Goal: Find specific page/section: Find specific page/section

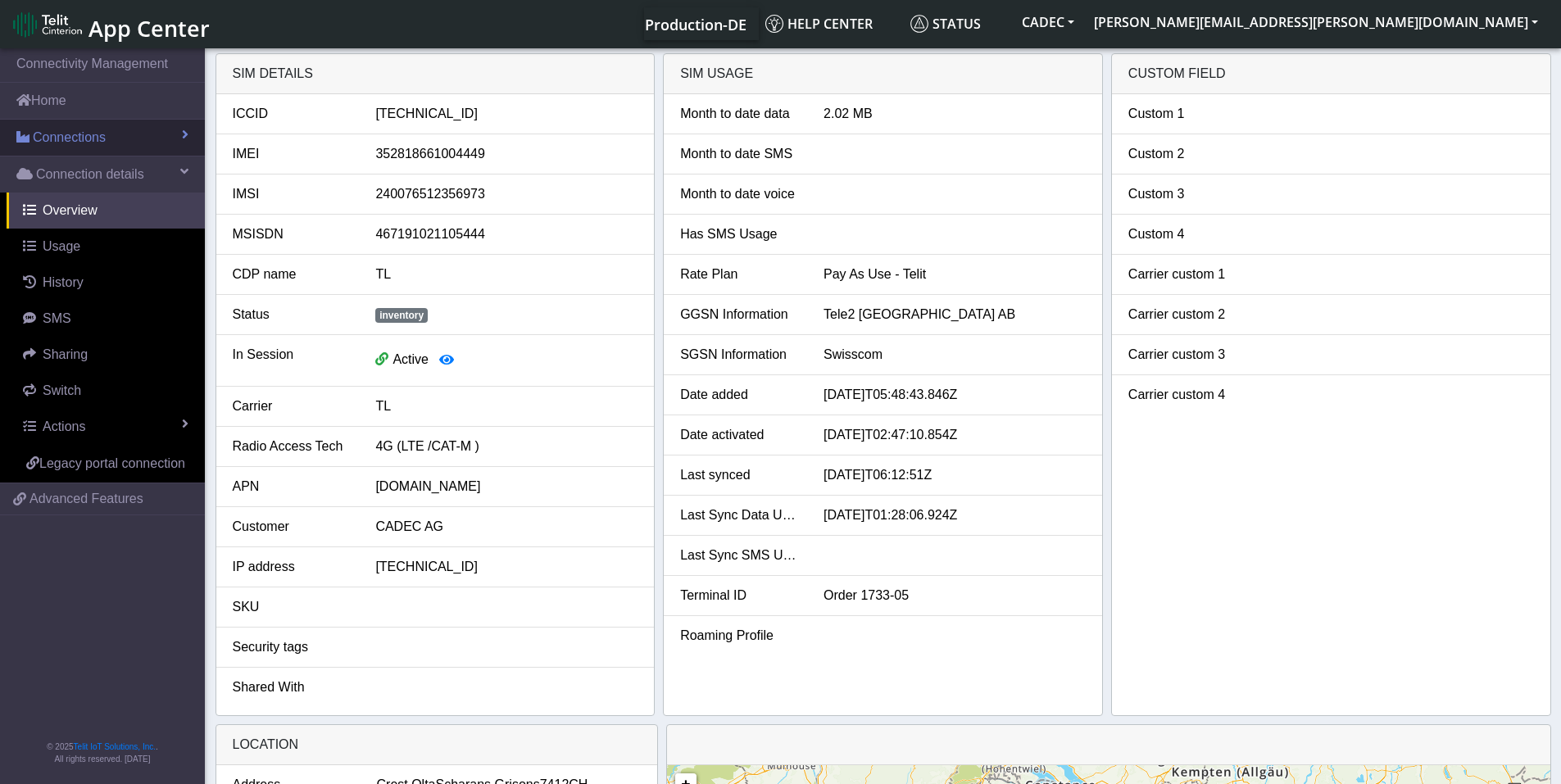
click at [89, 134] on span "Connections" at bounding box center [69, 137] width 73 height 20
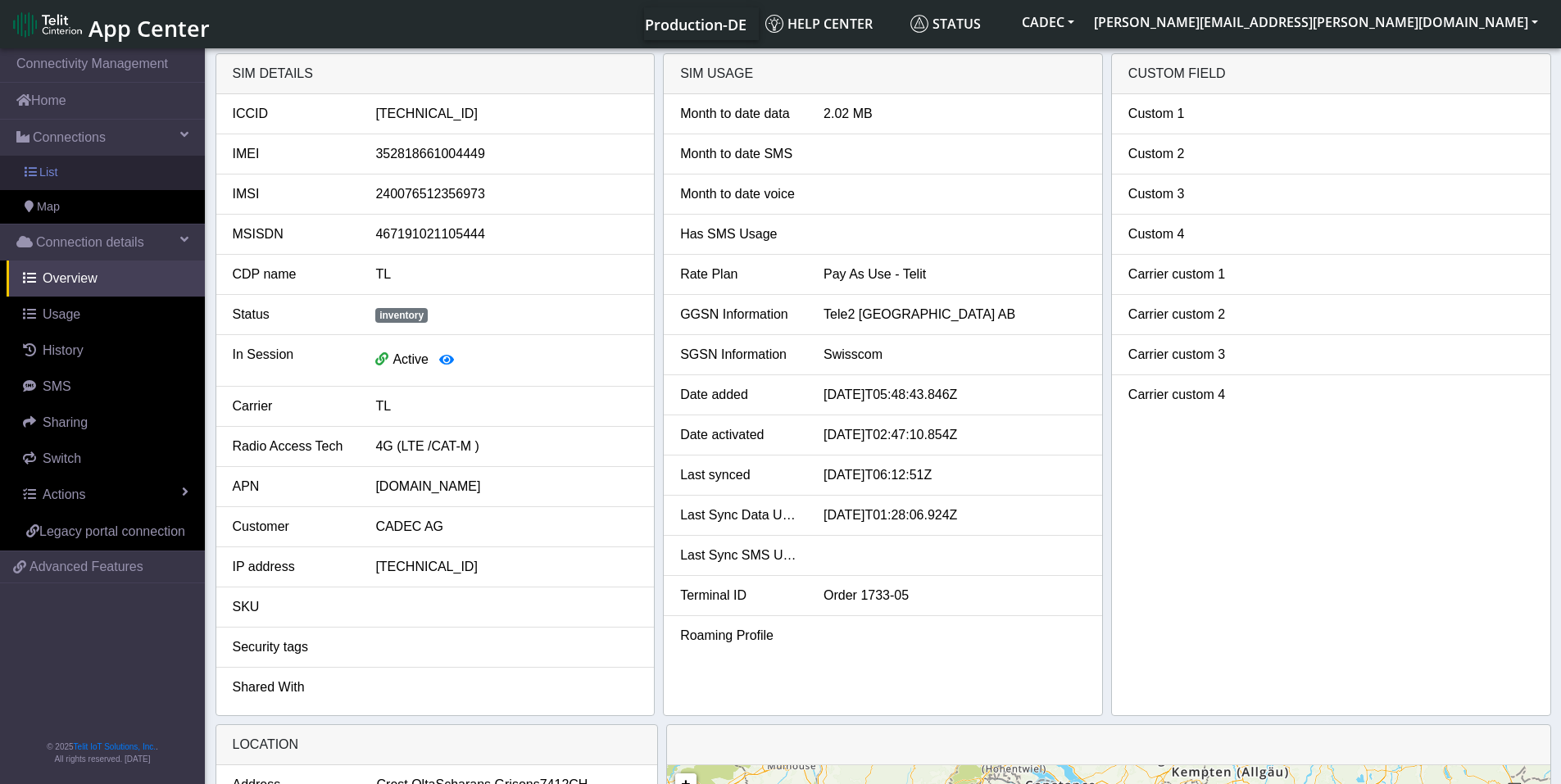
click at [80, 172] on link "List" at bounding box center [102, 172] width 205 height 34
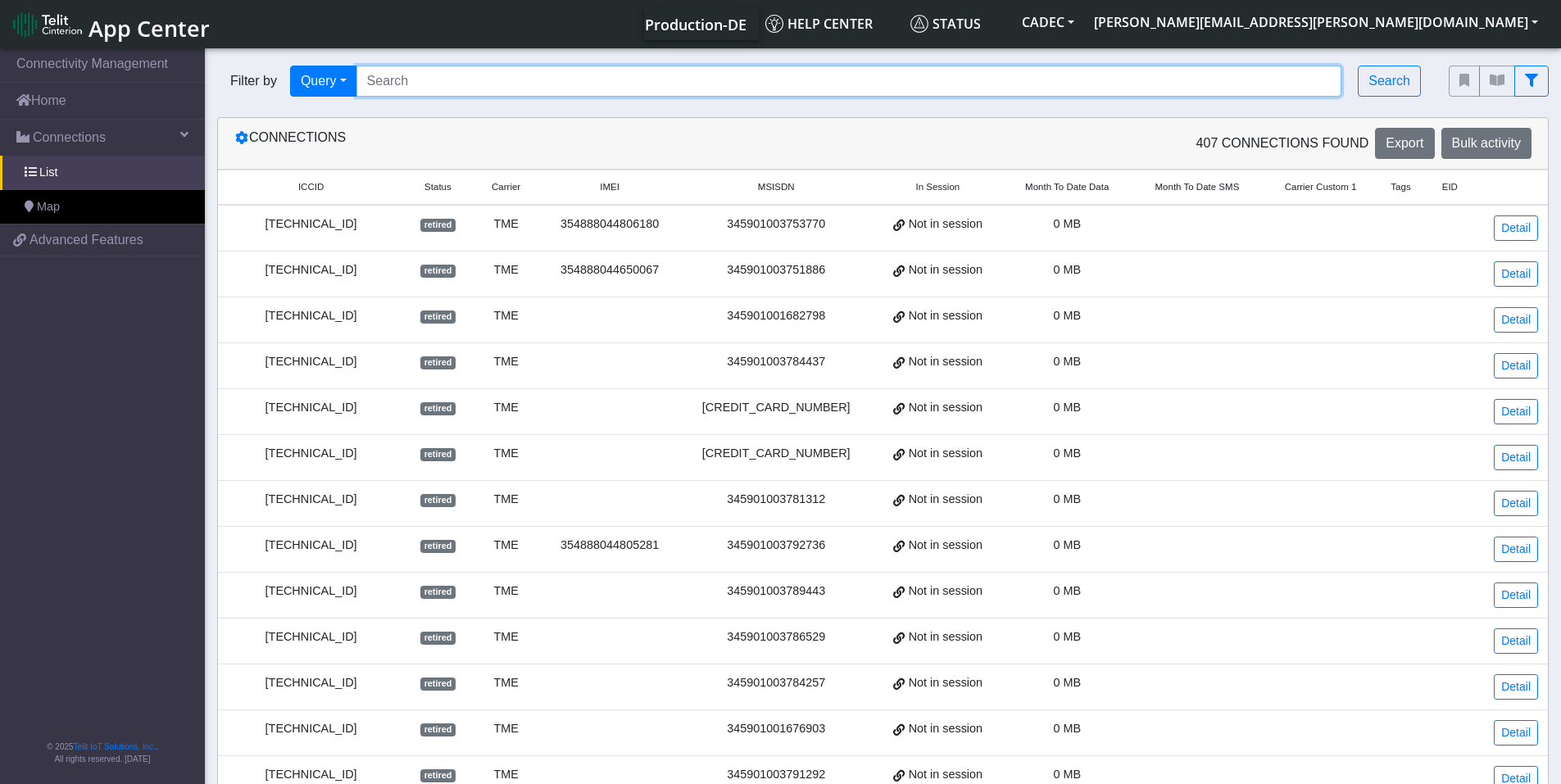
click at [425, 79] on input "Search..." at bounding box center [849, 81] width 985 height 31
paste input "[TECHNICAL_ID]"
type input "[TECHNICAL_ID]"
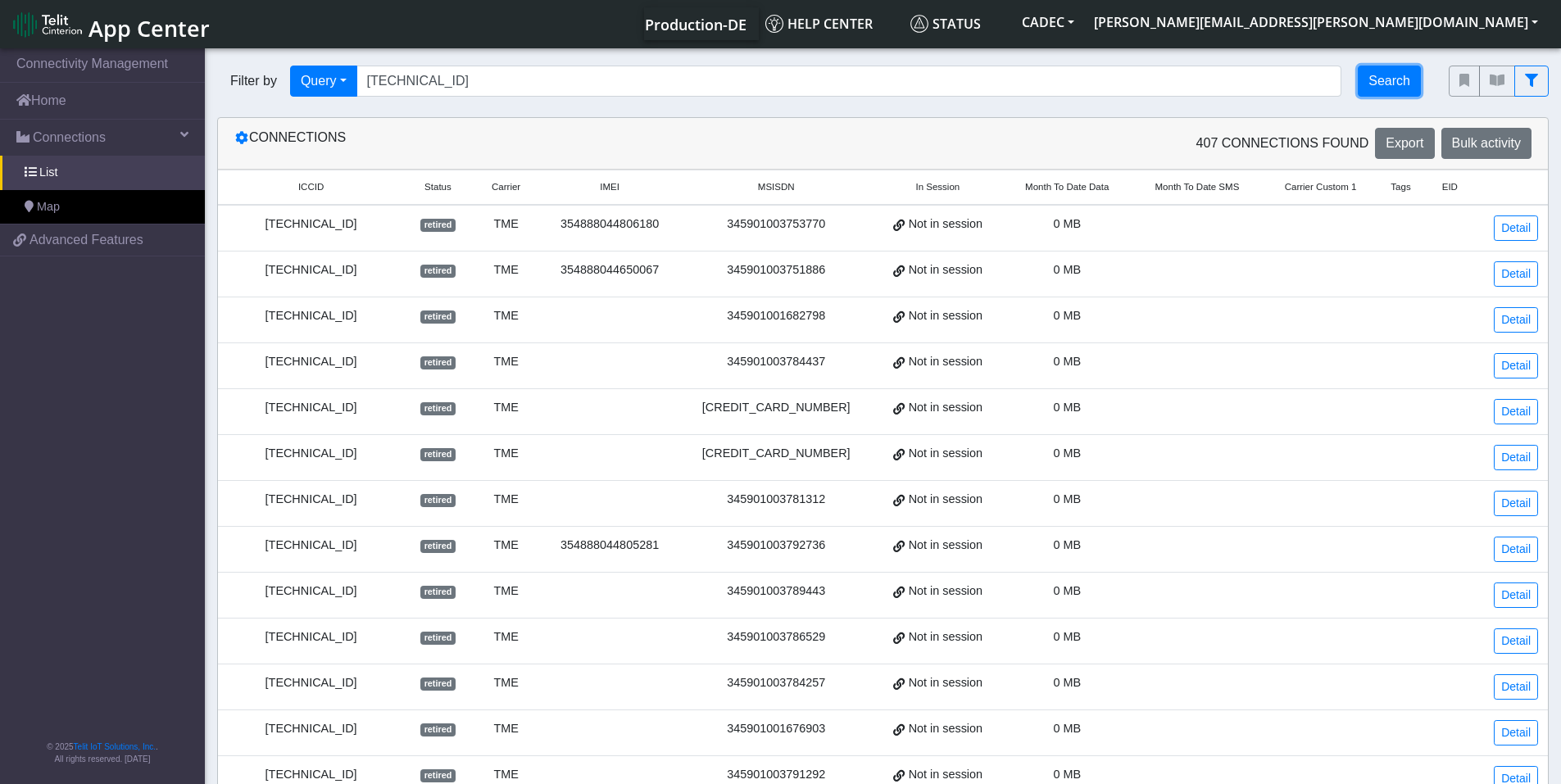
click at [1403, 82] on button "Search" at bounding box center [1389, 81] width 63 height 31
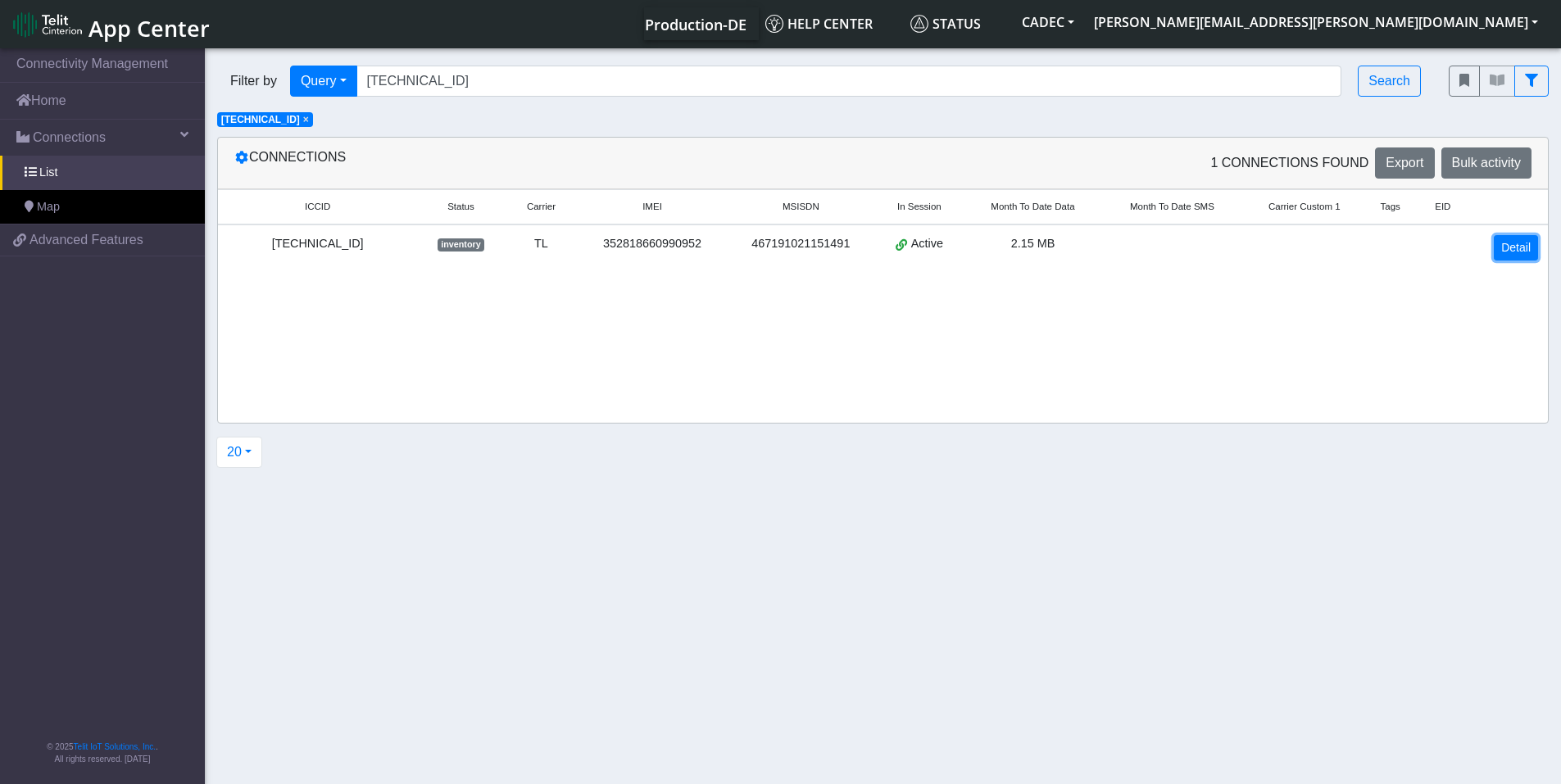
click at [1507, 246] on link "Detail" at bounding box center [1515, 248] width 44 height 25
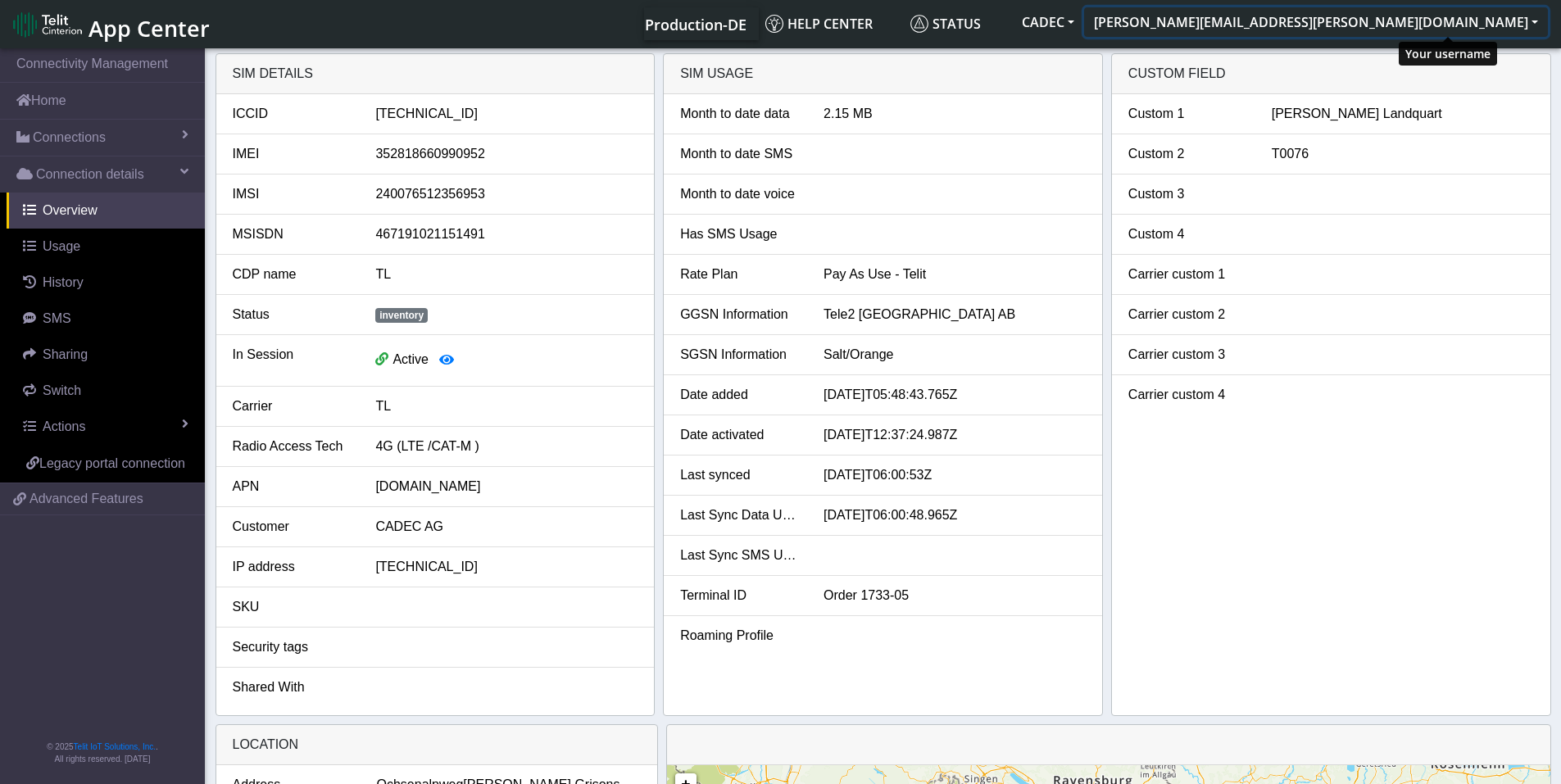
click at [1452, 28] on button "[PERSON_NAME][EMAIL_ADDRESS][PERSON_NAME][DOMAIN_NAME]" at bounding box center [1315, 22] width 463 height 29
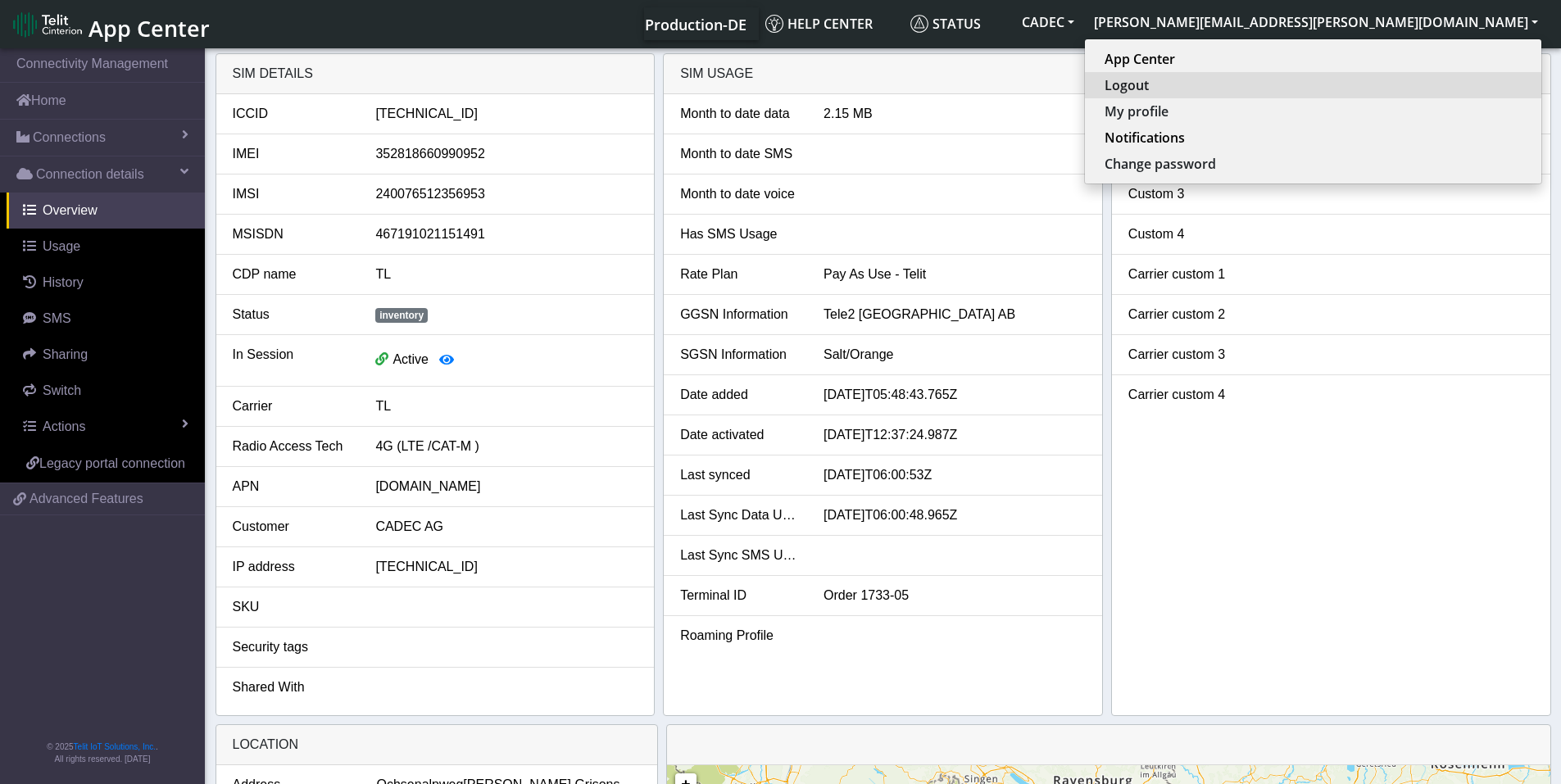
click at [1398, 81] on button "Logout" at bounding box center [1312, 85] width 456 height 26
